Goal: Task Accomplishment & Management: Use online tool/utility

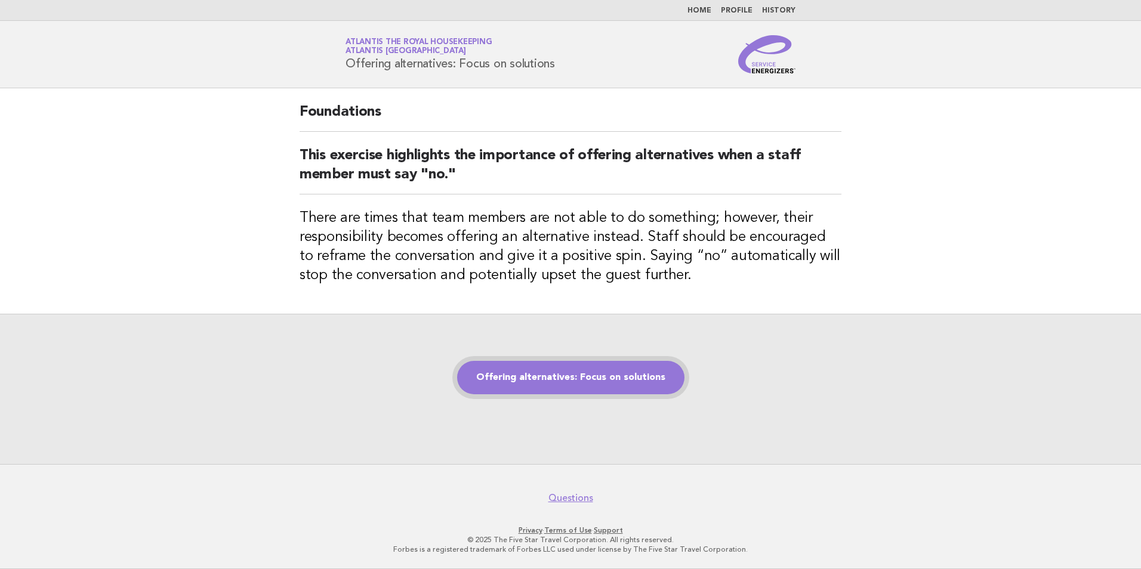
click at [622, 387] on link "Offering alternatives: Focus on solutions" at bounding box center [570, 377] width 227 height 33
click at [622, 383] on link "Offering alternatives: Focus on solutions" at bounding box center [570, 377] width 227 height 33
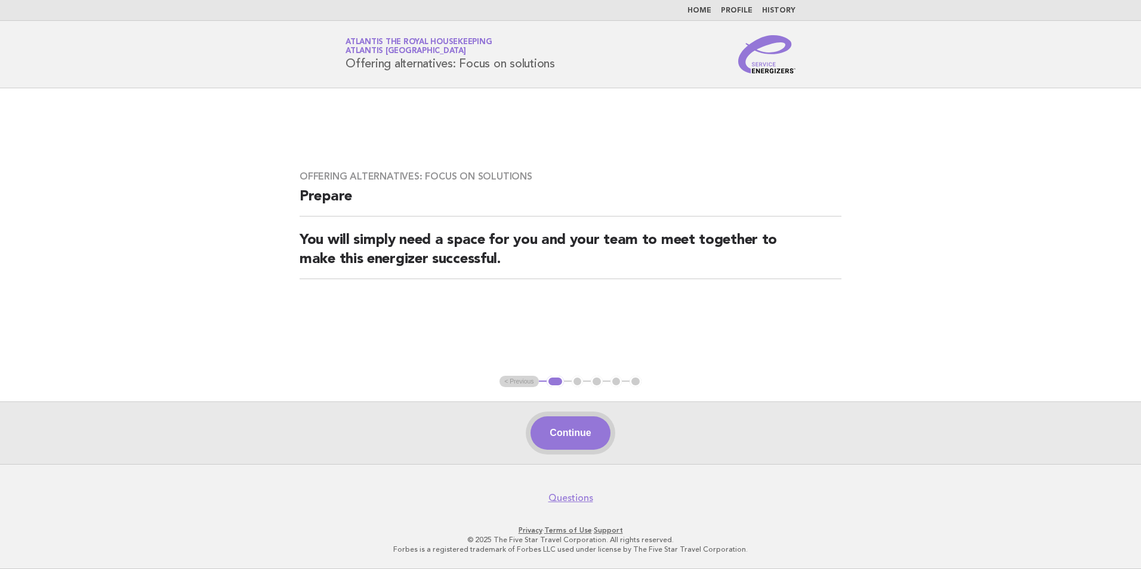
click at [572, 440] on button "Continue" at bounding box center [570, 433] width 79 height 33
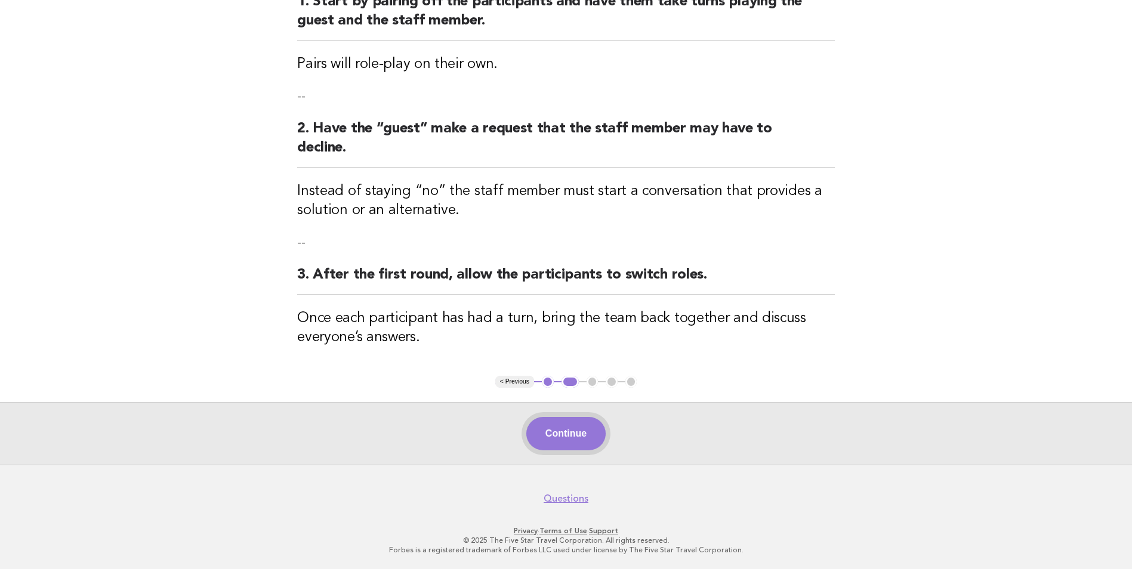
click at [571, 434] on button "Continue" at bounding box center [565, 433] width 79 height 33
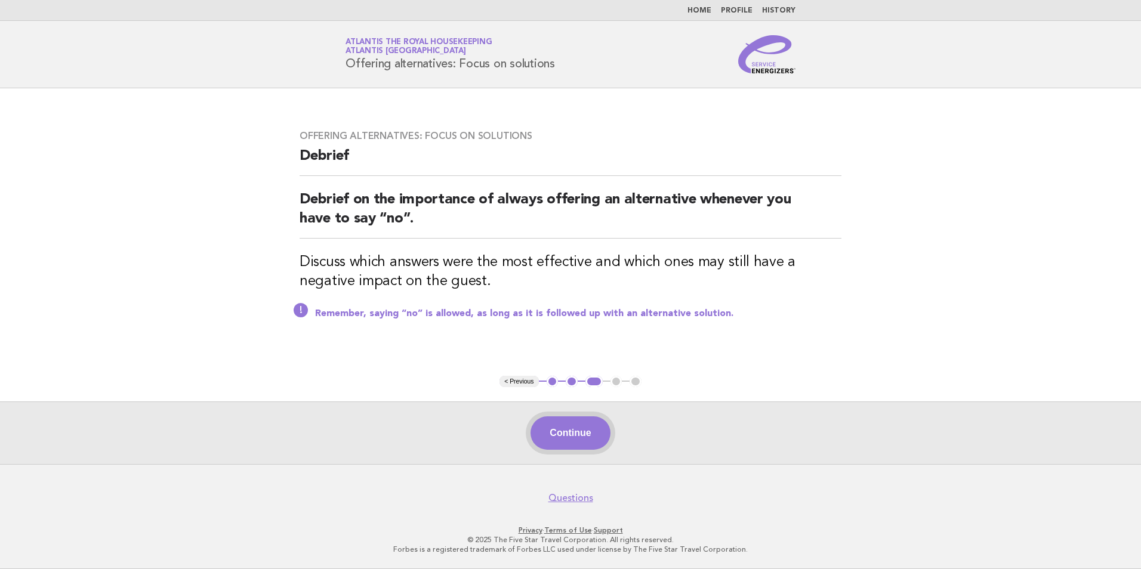
click at [573, 434] on button "Continue" at bounding box center [570, 433] width 79 height 33
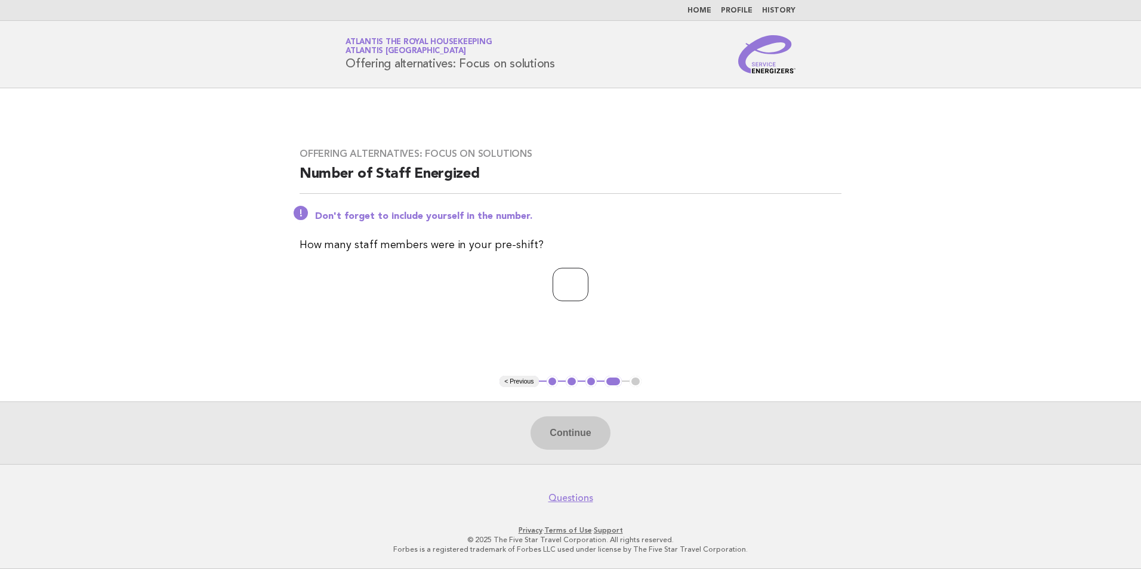
click at [553, 287] on input "number" at bounding box center [571, 284] width 36 height 33
type input "**"
click at [568, 427] on button "Continue" at bounding box center [570, 433] width 79 height 33
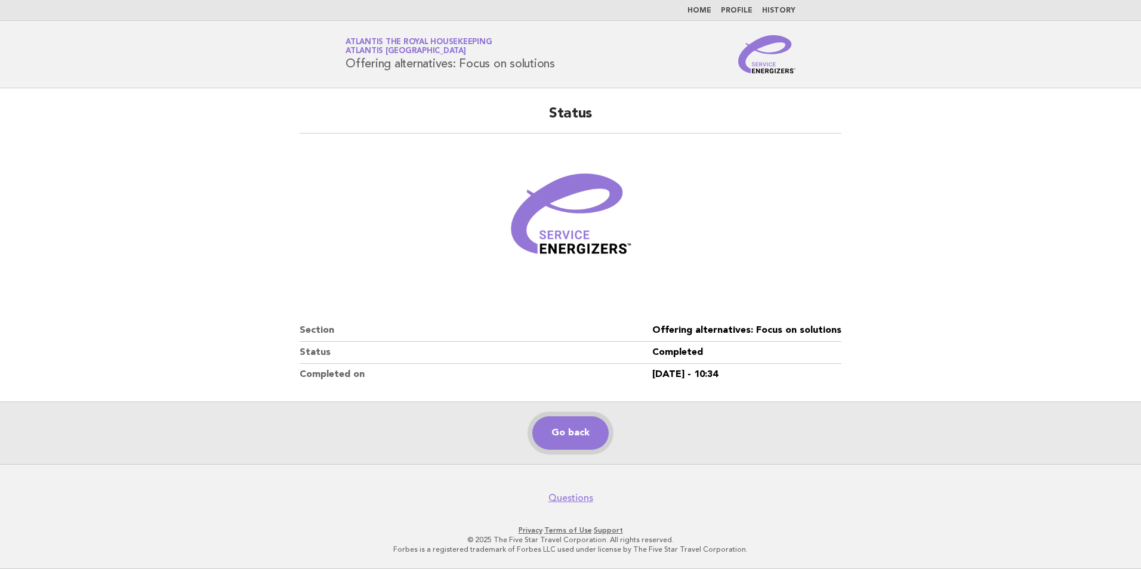
click at [564, 438] on link "Go back" at bounding box center [570, 433] width 76 height 33
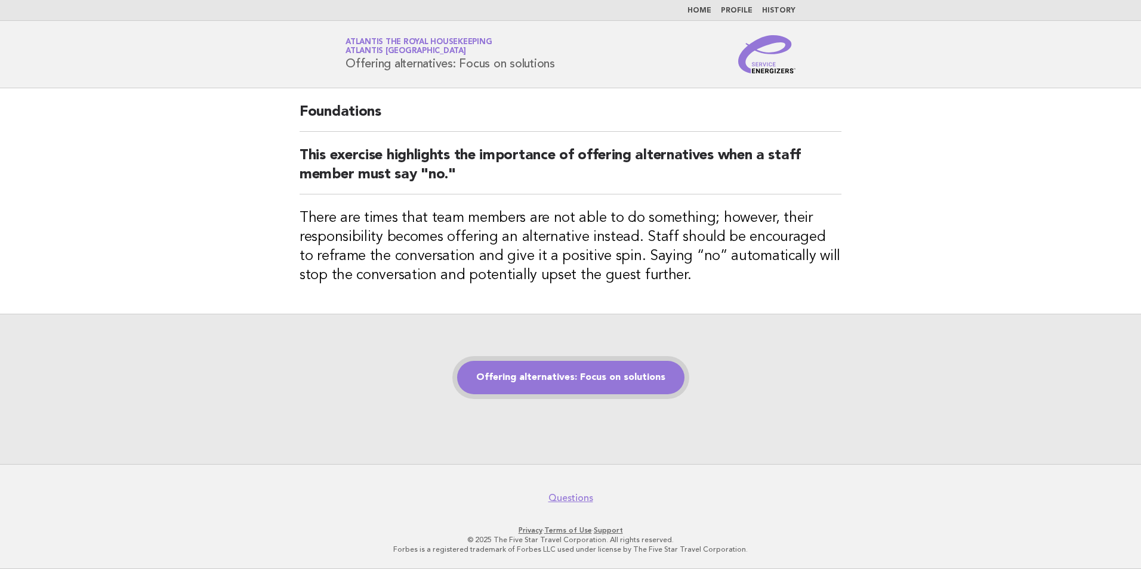
click at [573, 378] on link "Offering alternatives: Focus on solutions" at bounding box center [570, 377] width 227 height 33
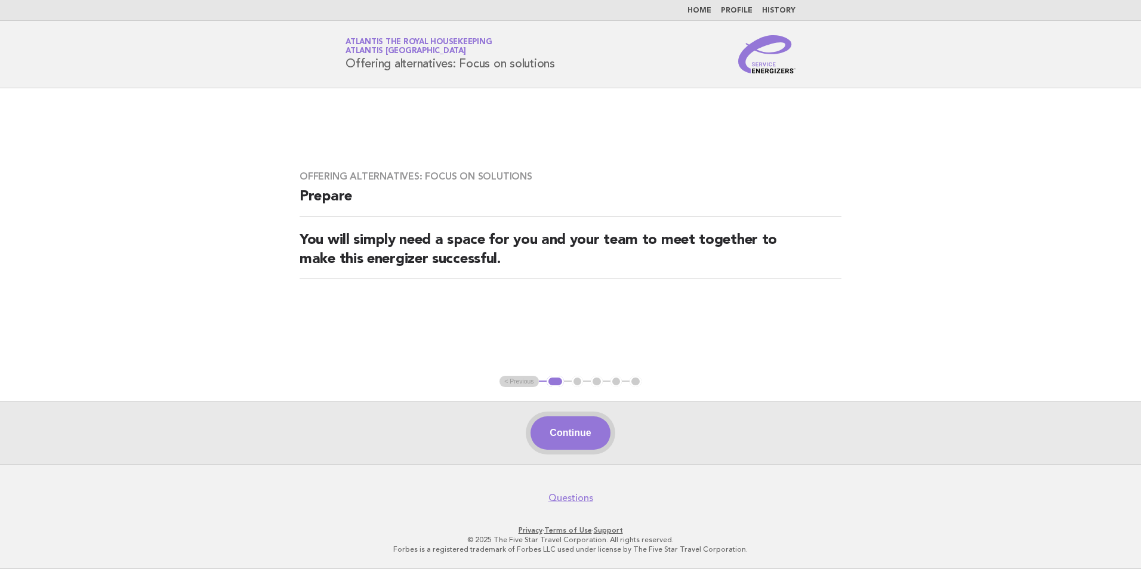
click at [578, 429] on button "Continue" at bounding box center [570, 433] width 79 height 33
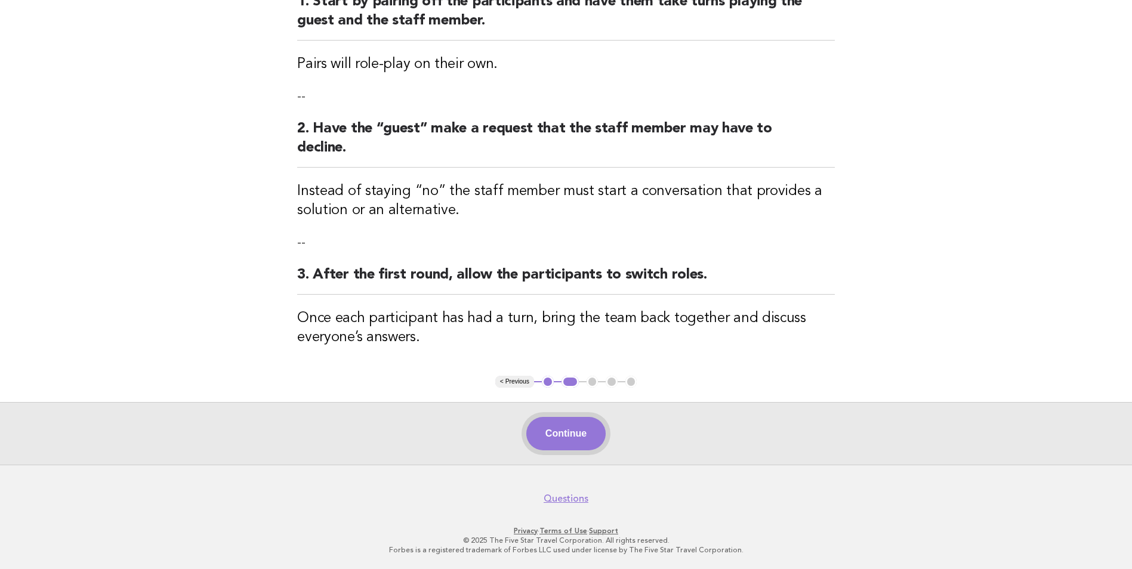
click at [560, 437] on button "Continue" at bounding box center [565, 433] width 79 height 33
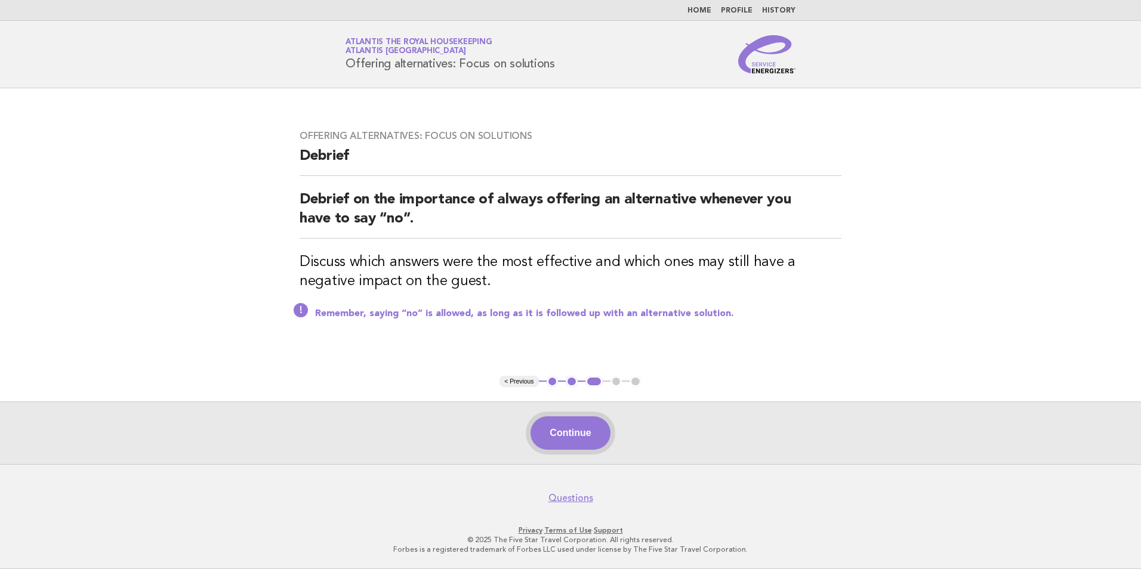
click at [560, 437] on button "Continue" at bounding box center [570, 433] width 79 height 33
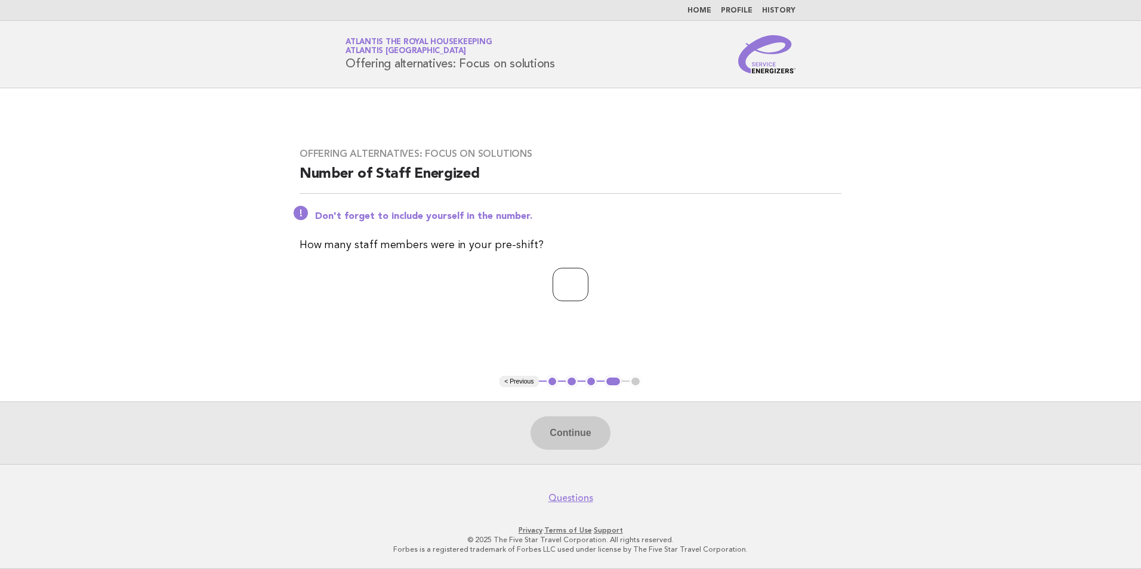
click at [559, 283] on input "number" at bounding box center [571, 284] width 36 height 33
type input "**"
click at [548, 422] on button "Continue" at bounding box center [570, 433] width 79 height 33
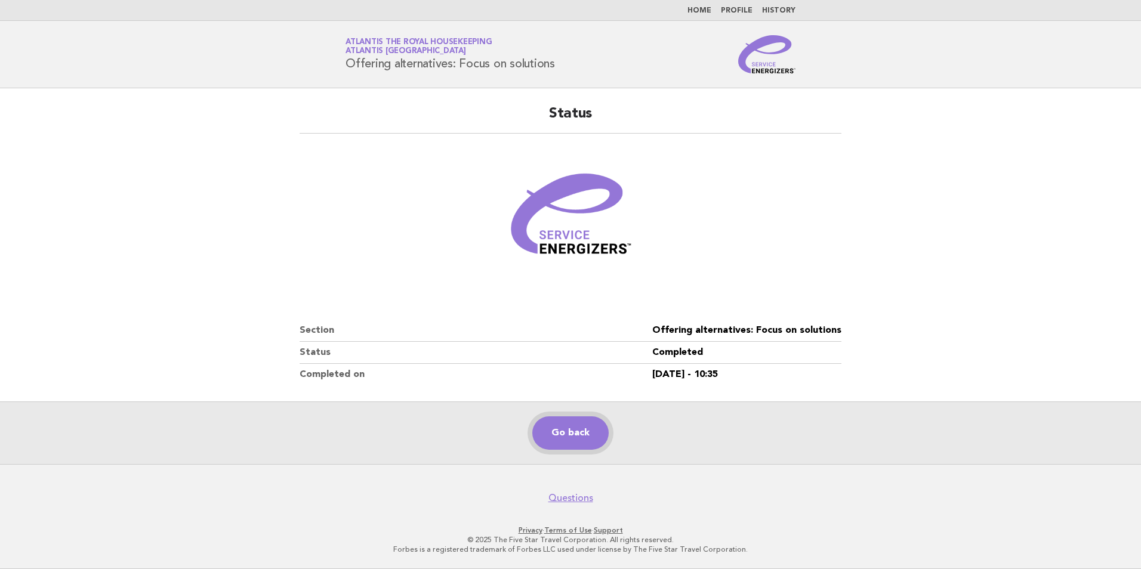
click at [561, 443] on link "Go back" at bounding box center [570, 433] width 76 height 33
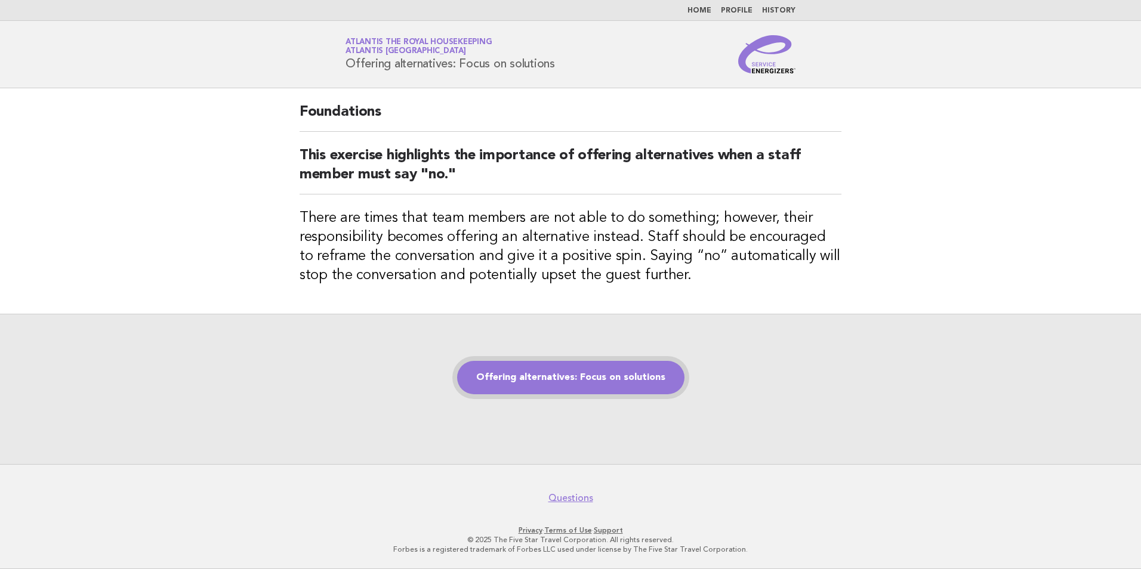
click at [572, 384] on link "Offering alternatives: Focus on solutions" at bounding box center [570, 377] width 227 height 33
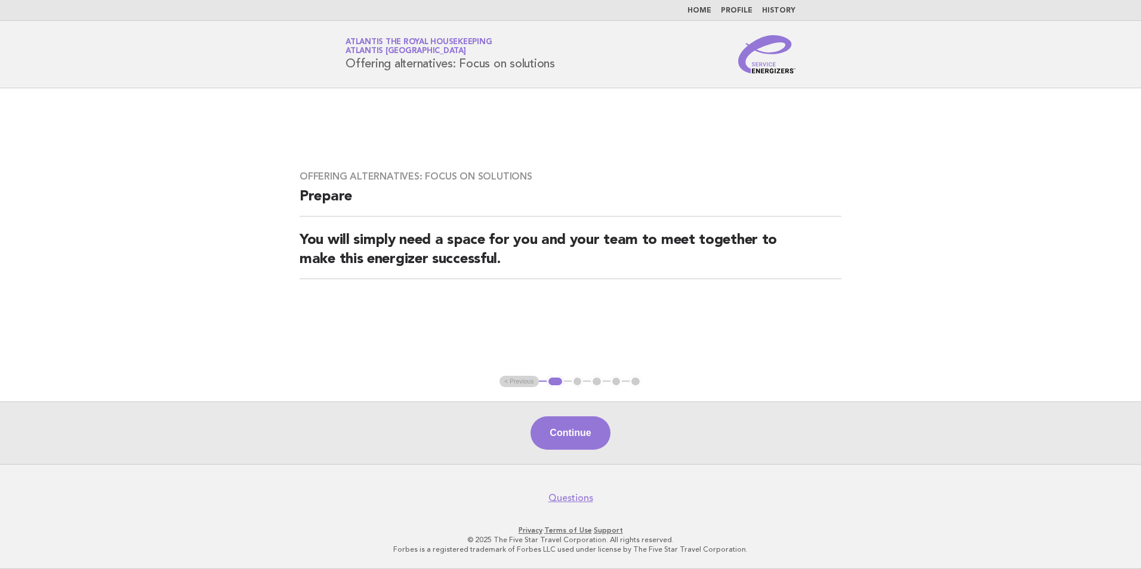
click at [562, 434] on button "Continue" at bounding box center [570, 433] width 79 height 33
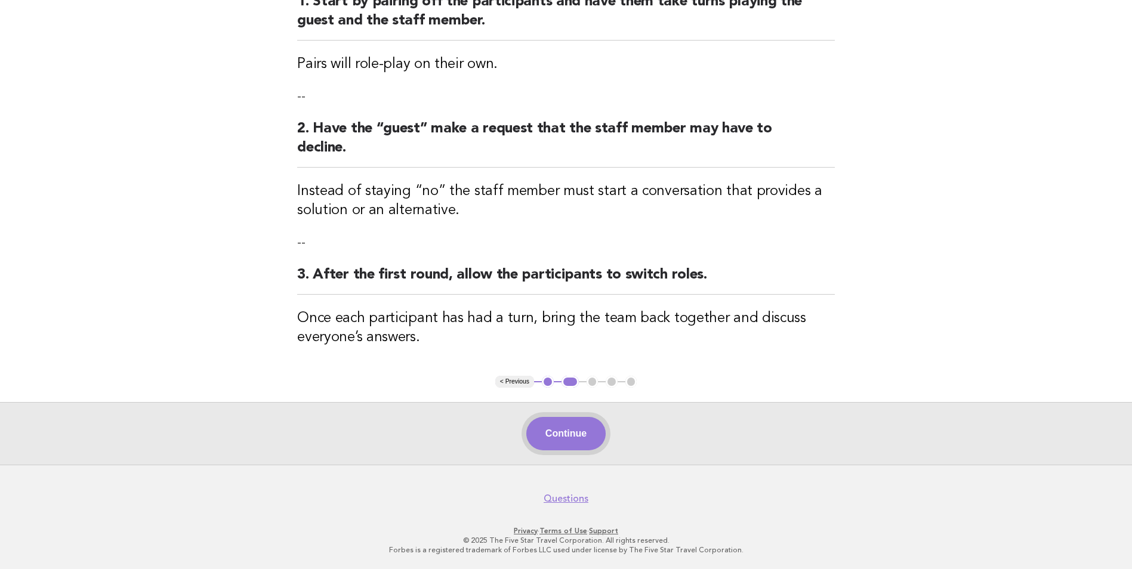
click at [591, 430] on button "Continue" at bounding box center [565, 433] width 79 height 33
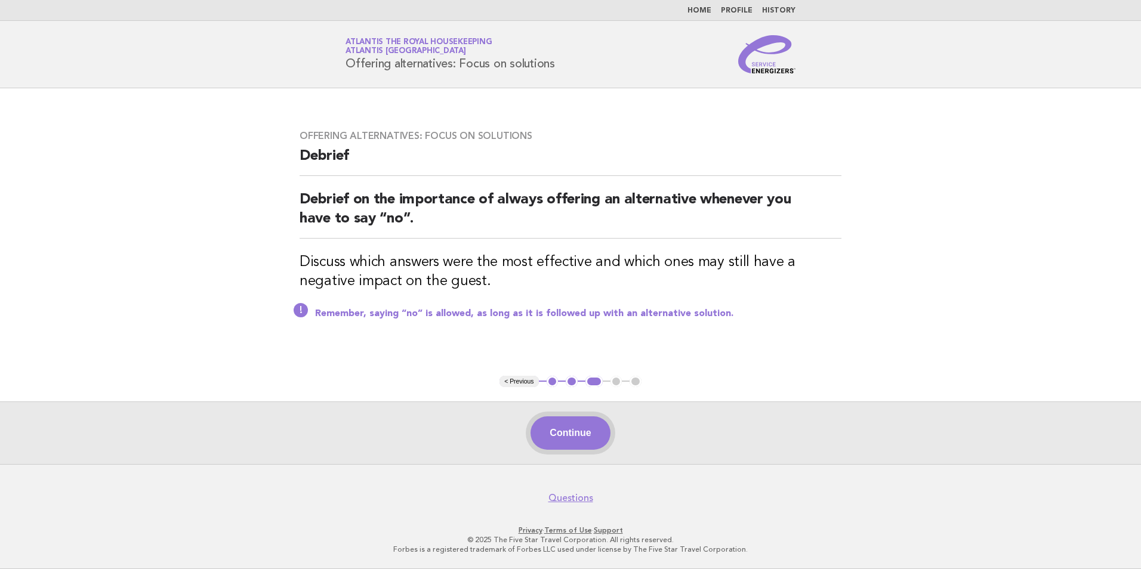
click at [577, 430] on button "Continue" at bounding box center [570, 433] width 79 height 33
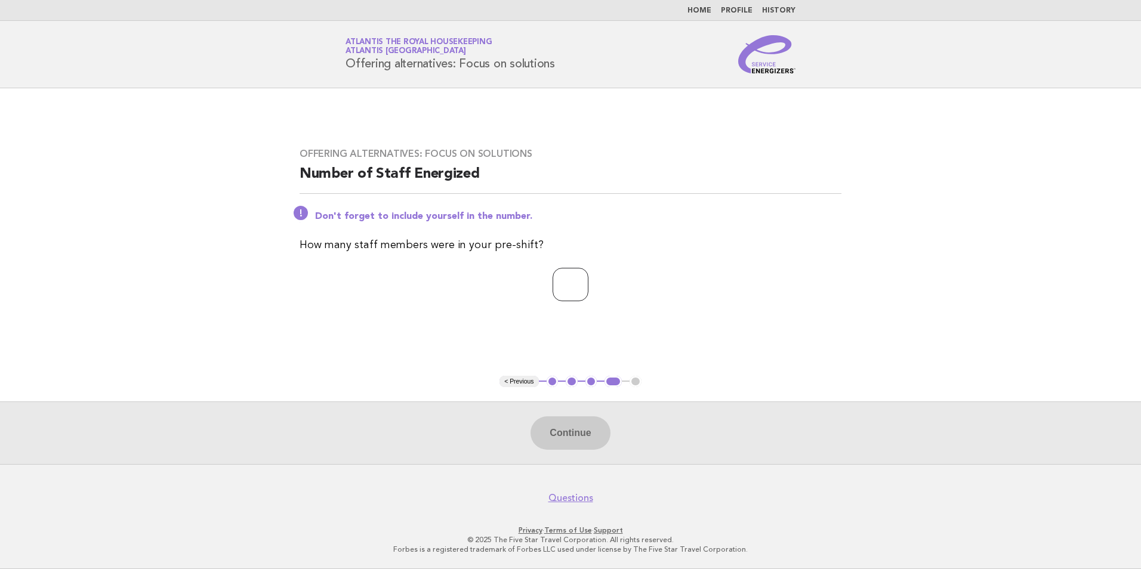
click at [564, 281] on input "number" at bounding box center [571, 284] width 36 height 33
type input "**"
click at [582, 442] on button "Continue" at bounding box center [570, 433] width 79 height 33
